Goal: Information Seeking & Learning: Learn about a topic

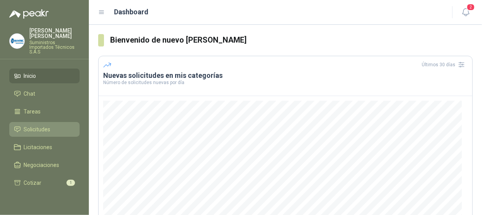
click at [46, 125] on span "Solicitudes" at bounding box center [37, 129] width 27 height 9
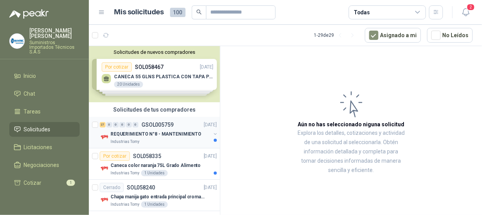
click at [186, 134] on p "REQUERIMIENTO N°8 - MANTENIMIENTO" at bounding box center [156, 133] width 91 height 7
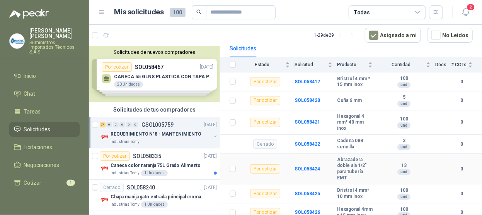
scroll to position [44, 0]
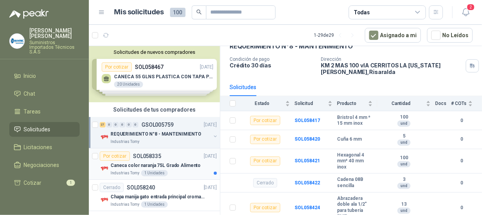
click at [156, 157] on p "SOL058335" at bounding box center [147, 155] width 28 height 5
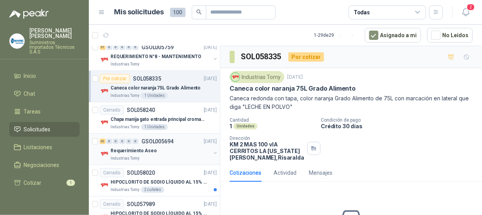
scroll to position [116, 0]
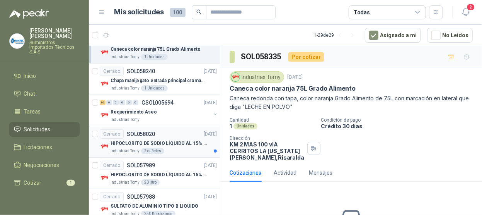
click at [166, 145] on p "HIPOCLORITO DE SODIO LÍQUIDO AL 15% CONT NETO 20L" at bounding box center [159, 143] width 96 height 7
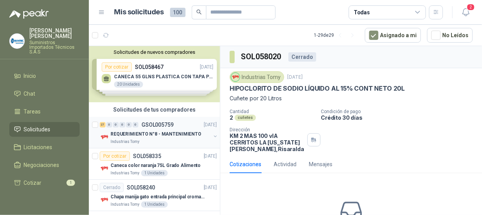
click at [130, 131] on p "REQUERIMIENTO N°8 - MANTENIMIENTO" at bounding box center [156, 133] width 91 height 7
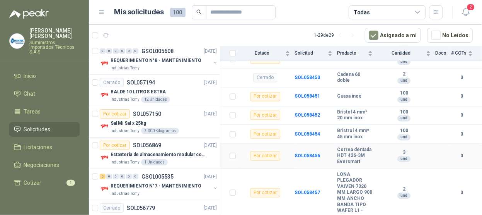
scroll to position [585, 0]
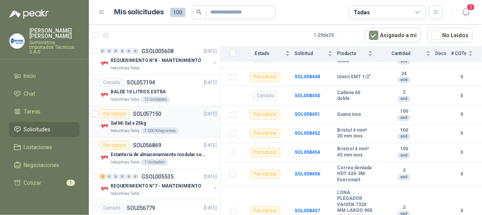
click at [174, 113] on div "Por cotizar SOL057150 [DATE]" at bounding box center [158, 113] width 117 height 9
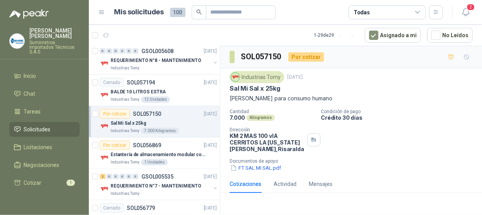
scroll to position [425, 0]
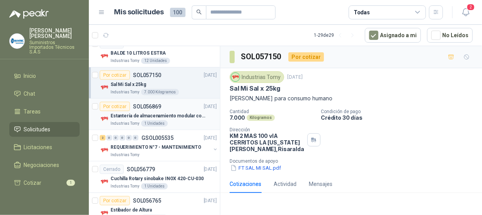
click at [184, 106] on div "Por cotizar SOL056869 [DATE]" at bounding box center [158, 106] width 117 height 9
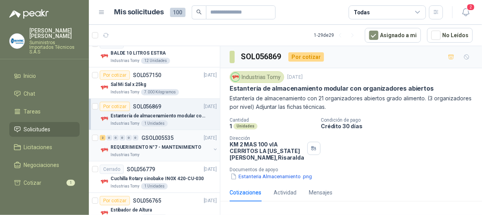
scroll to position [464, 0]
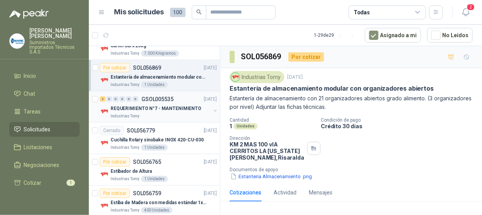
click at [186, 110] on div "REQUERIMIENTO N°7 - MANTENIMIENTO" at bounding box center [161, 108] width 100 height 9
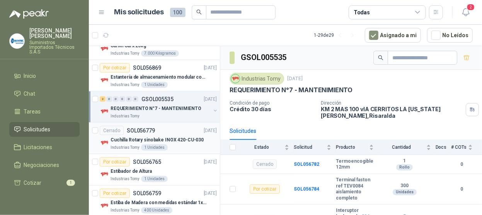
scroll to position [503, 0]
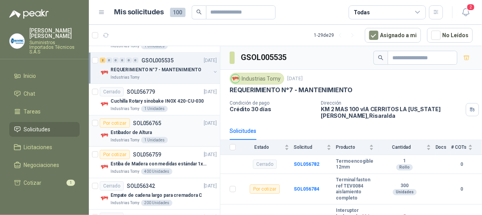
click at [189, 133] on div "Estibador de Altura" at bounding box center [164, 132] width 106 height 9
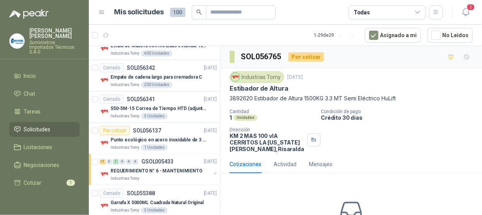
scroll to position [427, 0]
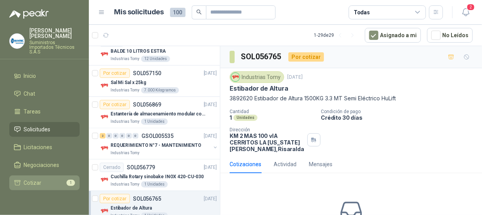
click at [43, 178] on li "Cotizar 1" at bounding box center [44, 182] width 61 height 9
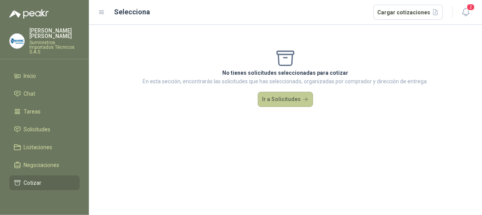
click at [280, 97] on button "Ir a Solicitudes" at bounding box center [286, 99] width 56 height 15
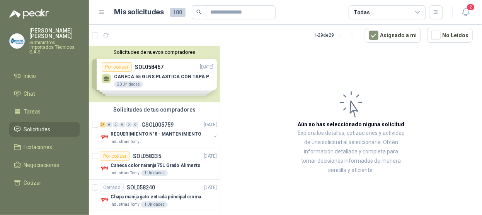
click at [174, 80] on div "Solicitudes de nuevos compradores Por cotizar SOL058467 [DATE] CANECA 55 GLNS P…" at bounding box center [154, 74] width 131 height 56
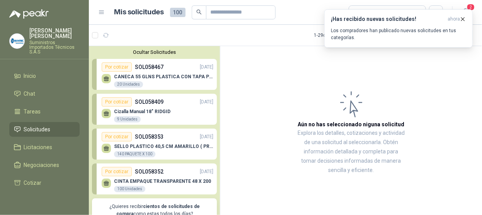
click at [149, 76] on p "CANECA 55 GLNS PLASTICA CON TAPA PEQUEÑA" at bounding box center [163, 76] width 99 height 5
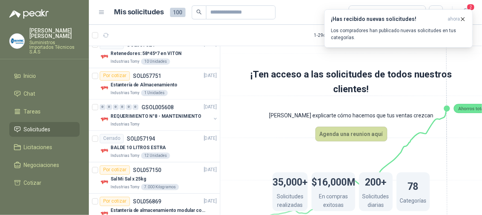
scroll to position [580, 0]
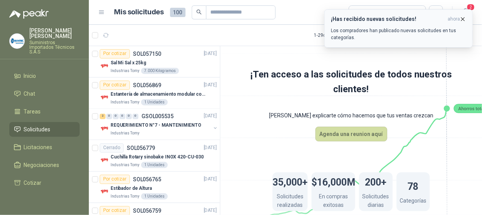
click at [465, 17] on icon "button" at bounding box center [463, 19] width 7 height 7
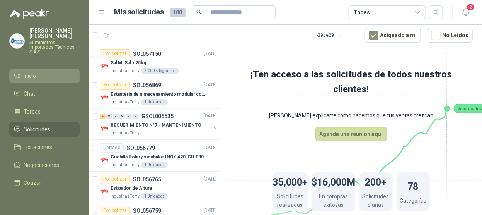
click at [34, 72] on span "Inicio" at bounding box center [30, 76] width 12 height 9
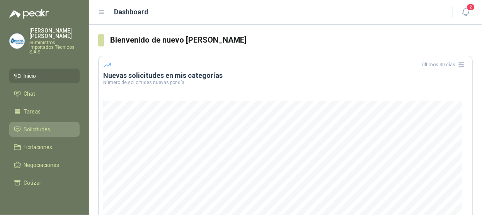
click at [44, 125] on span "Solicitudes" at bounding box center [37, 129] width 27 height 9
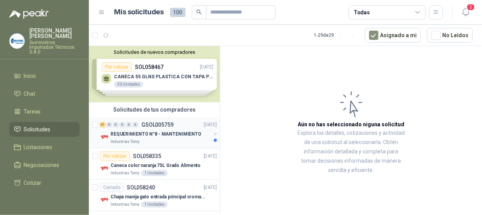
click at [177, 130] on p "REQUERIMIENTO N°8 - MANTENIMIENTO" at bounding box center [156, 133] width 91 height 7
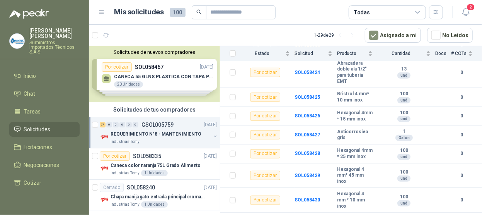
scroll to position [24, 0]
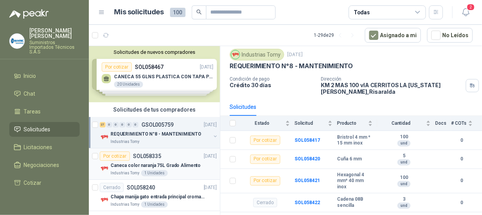
click at [170, 156] on div "Por cotizar SOL058335 [DATE]" at bounding box center [158, 155] width 117 height 9
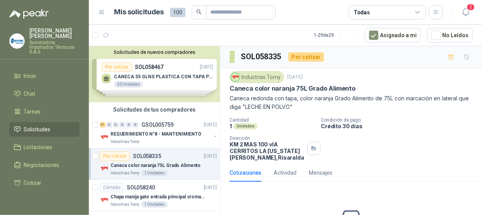
click at [176, 162] on p "Caneca color naranja 75L Grado Alimento" at bounding box center [156, 165] width 90 height 7
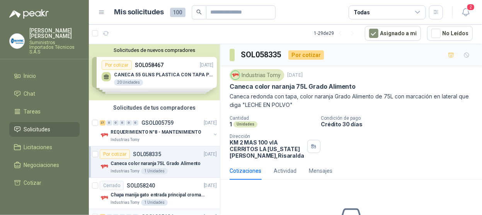
scroll to position [77, 0]
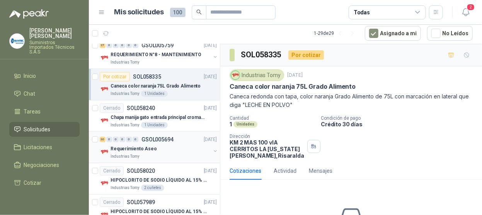
click at [194, 144] on div "Requerimiento Aseo" at bounding box center [161, 148] width 100 height 9
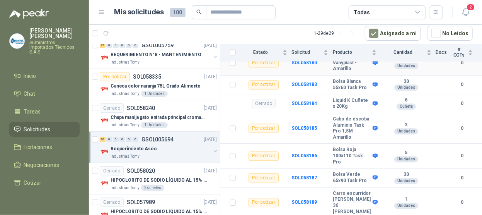
scroll to position [928, 0]
